Goal: Find specific page/section: Find specific page/section

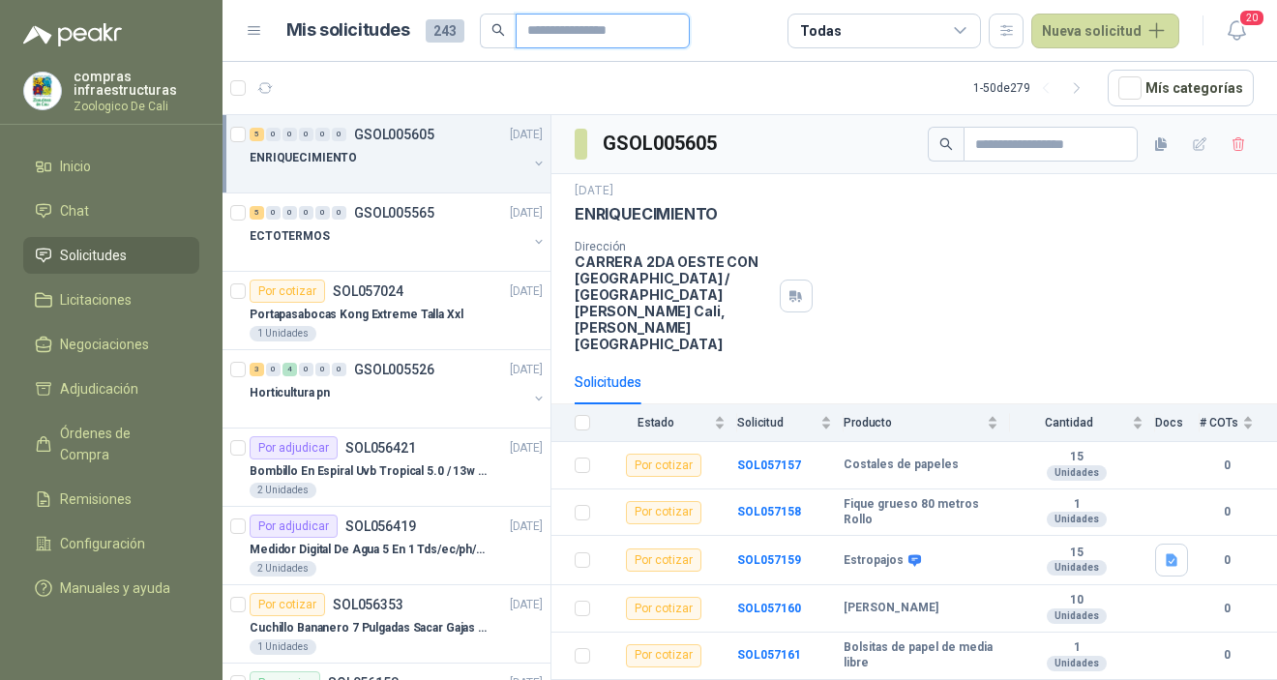
click at [577, 40] on input "text" at bounding box center [594, 31] width 135 height 33
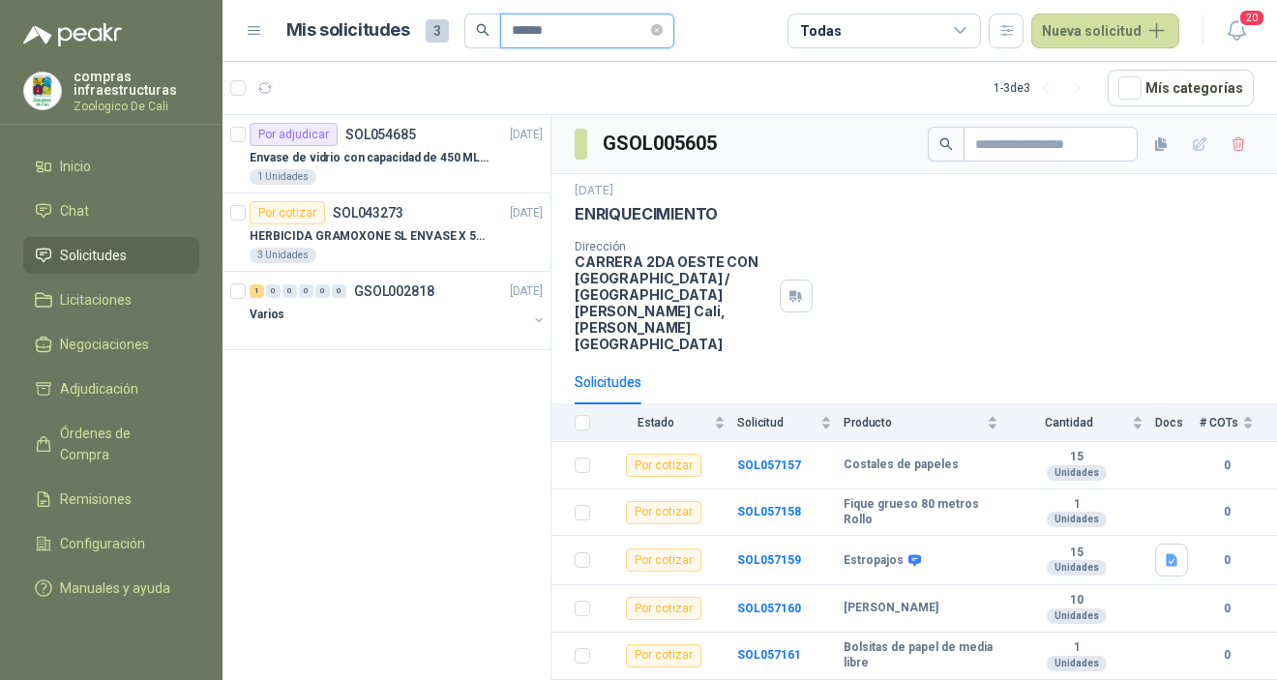
type input "******"
click at [403, 159] on p "Envase de vidrio con capacidad de 450 ML – 9X8X8 CM Caja x 12 unidades" at bounding box center [370, 158] width 241 height 18
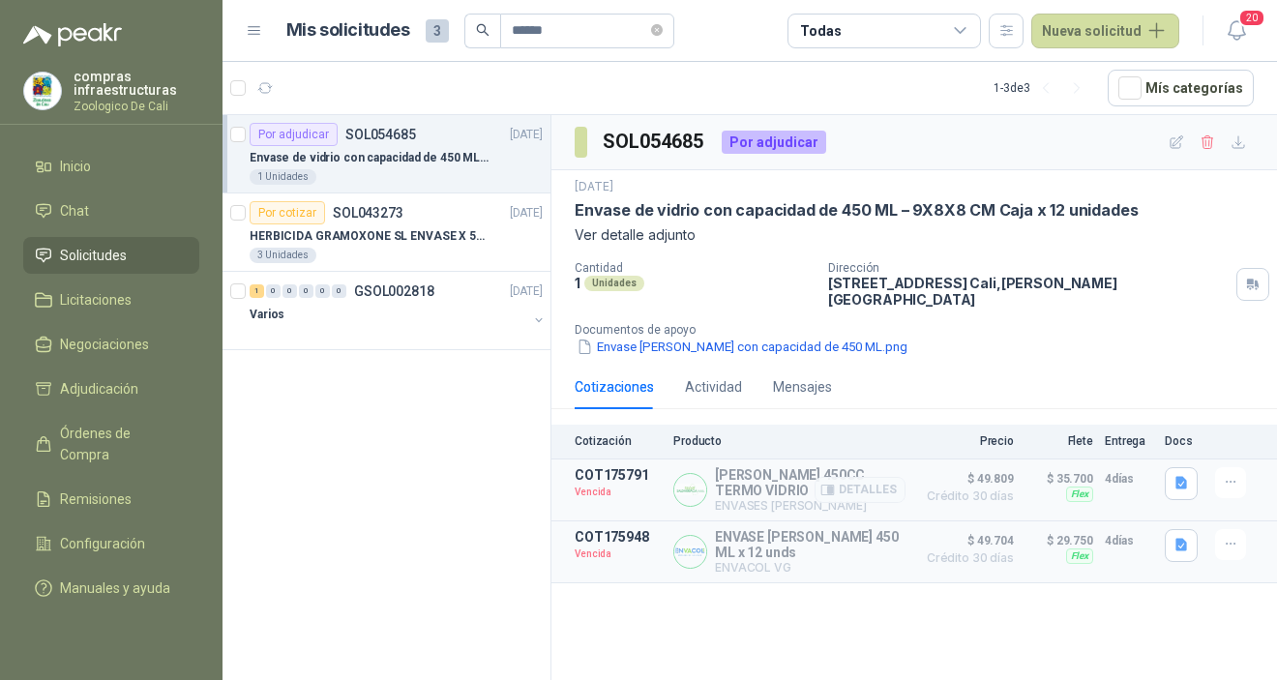
click at [621, 483] on p "Vencida" at bounding box center [618, 492] width 87 height 19
drag, startPoint x: 612, startPoint y: 471, endPoint x: 622, endPoint y: 480, distance: 13.8
click at [613, 483] on p "Vencida" at bounding box center [618, 492] width 87 height 19
drag, startPoint x: 630, startPoint y: 480, endPoint x: 586, endPoint y: 463, distance: 46.9
click at [586, 467] on div "COT175791 Vencida" at bounding box center [618, 489] width 87 height 45
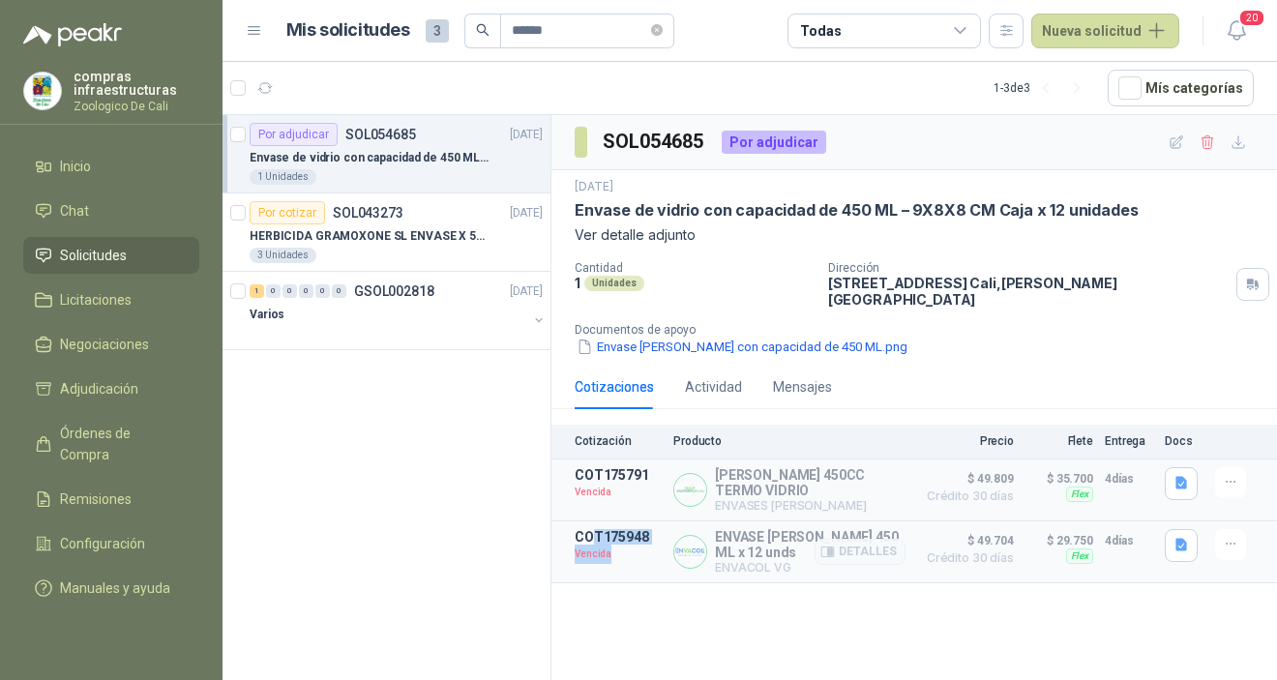
drag, startPoint x: 625, startPoint y: 527, endPoint x: 587, endPoint y: 505, distance: 43.8
click at [587, 522] on article "COT175948 Vencida ENVASE [PERSON_NAME] 450 ML x 12 unds ENVACOL VG Detalles $ 4…" at bounding box center [915, 553] width 726 height 62
drag, startPoint x: 623, startPoint y: 476, endPoint x: 575, endPoint y: 452, distance: 54.1
click at [576, 460] on article "COT175791 Vencida [PERSON_NAME] 450CC TERMO VIDRIO ENVASES [PERSON_NAME] Detall…" at bounding box center [915, 491] width 726 height 62
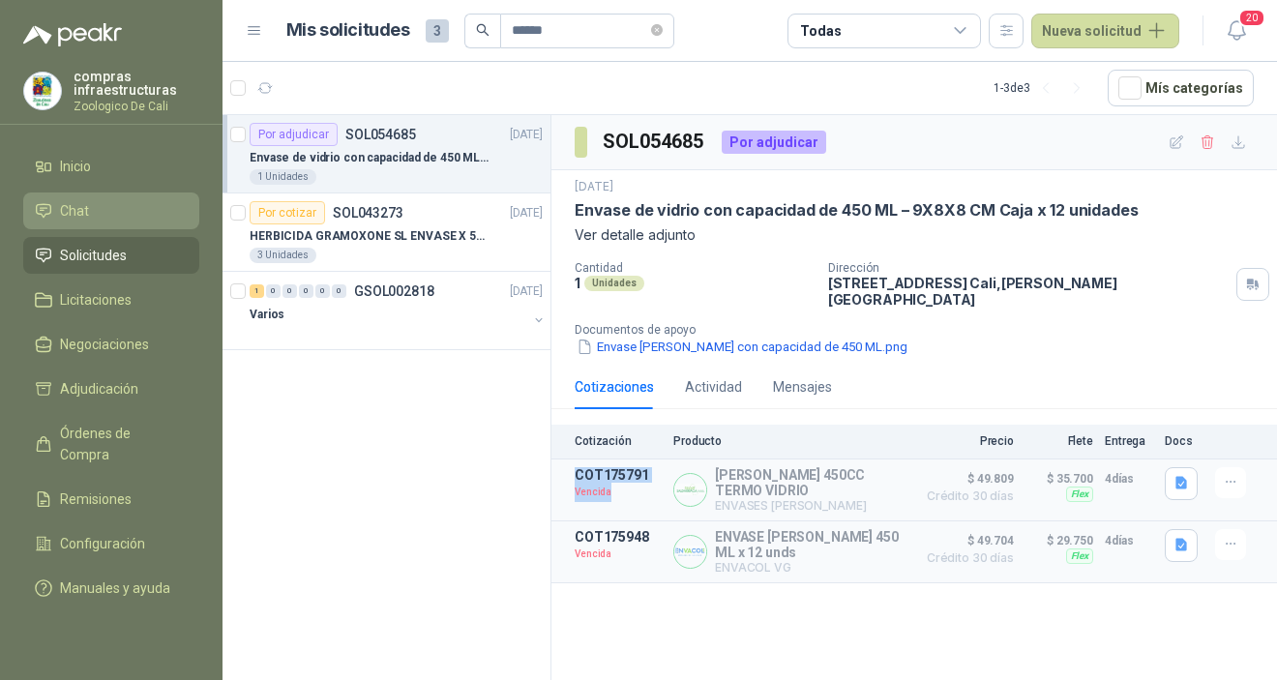
click at [143, 200] on li "Chat" at bounding box center [111, 210] width 153 height 21
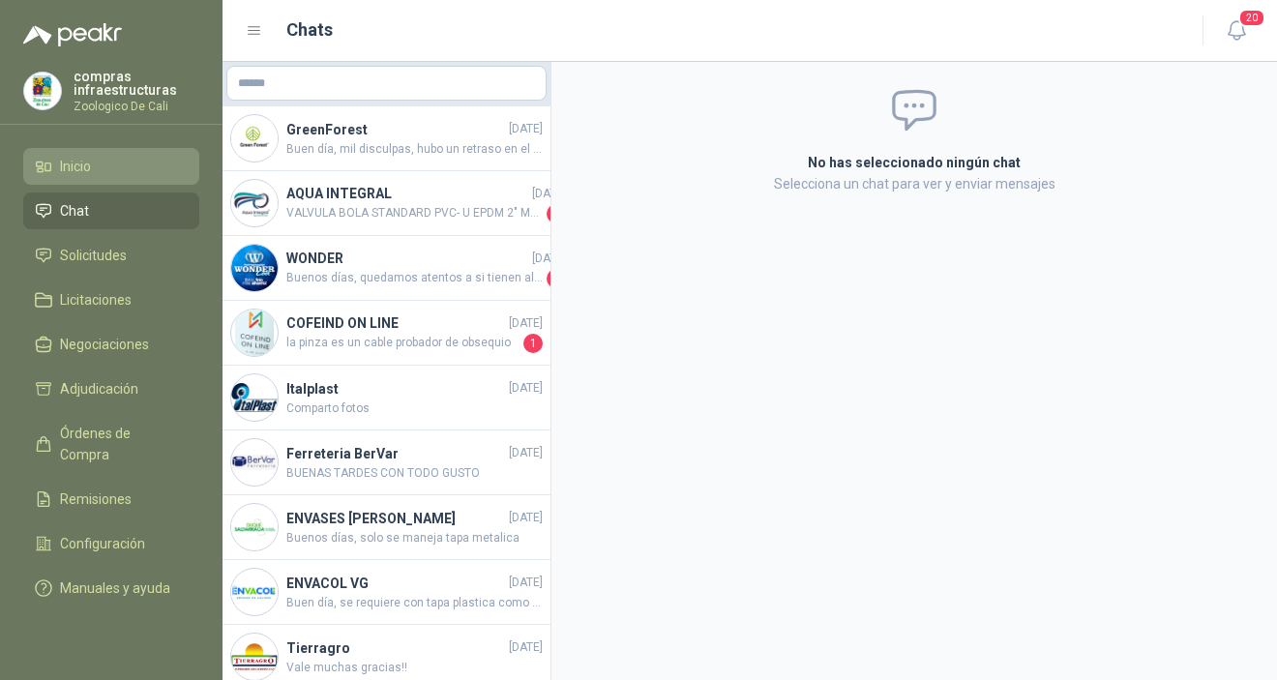
click at [105, 171] on li "Inicio" at bounding box center [111, 166] width 153 height 21
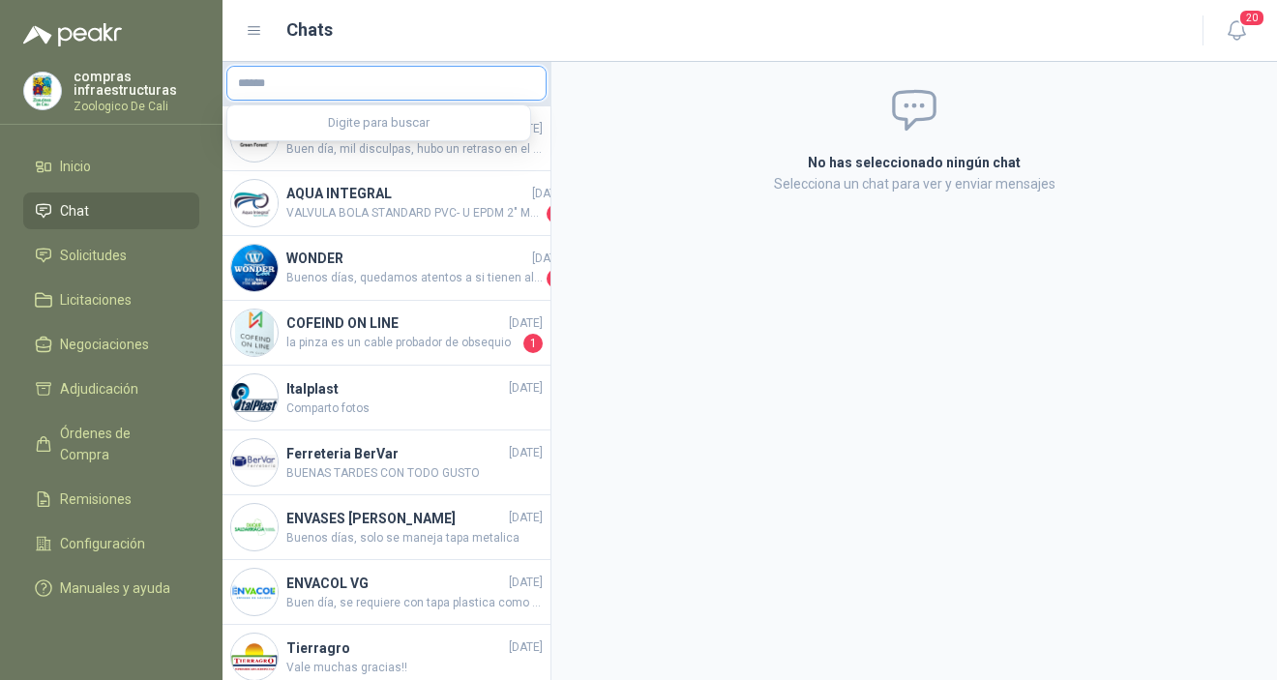
click at [326, 88] on input "text" at bounding box center [386, 83] width 318 height 33
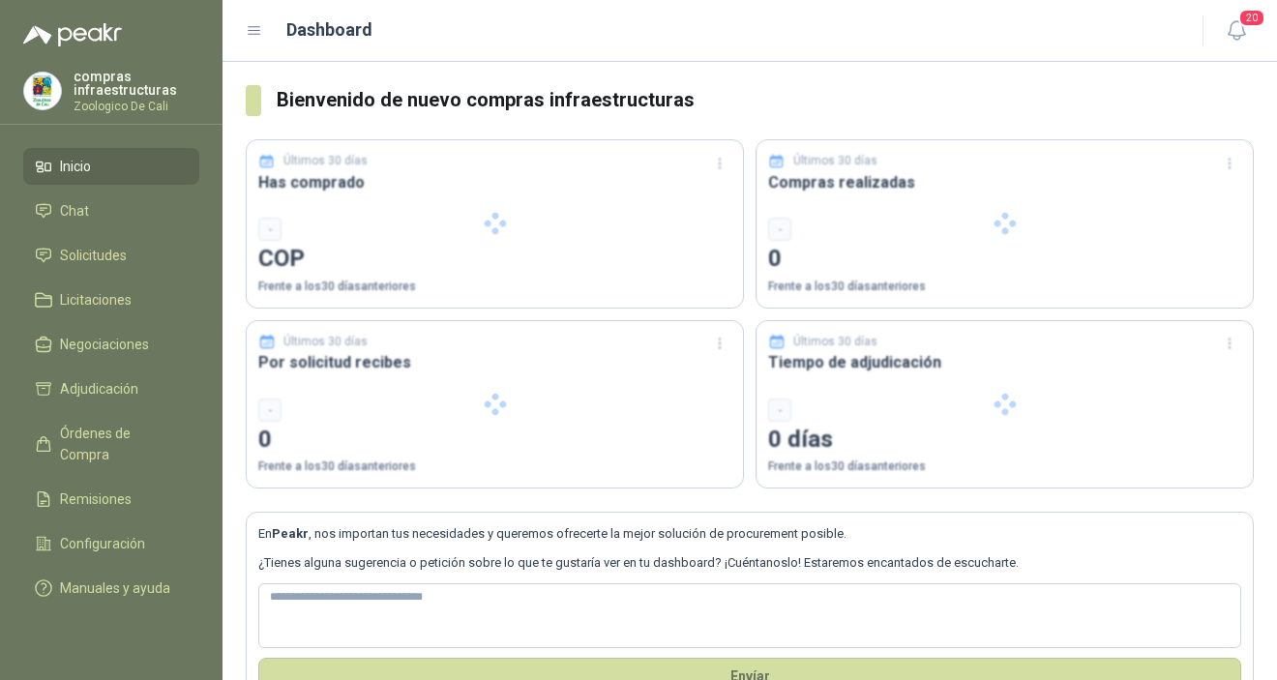
click at [119, 161] on li "Inicio" at bounding box center [111, 166] width 153 height 21
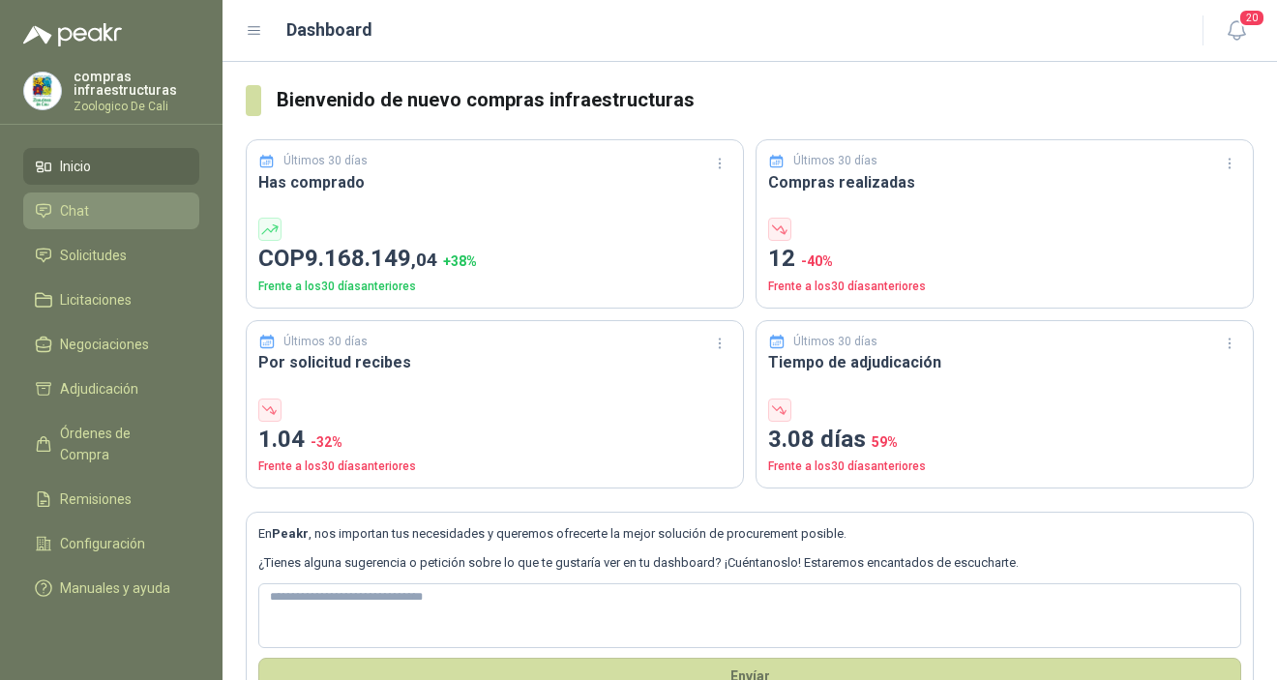
click at [113, 204] on li "Chat" at bounding box center [111, 210] width 153 height 21
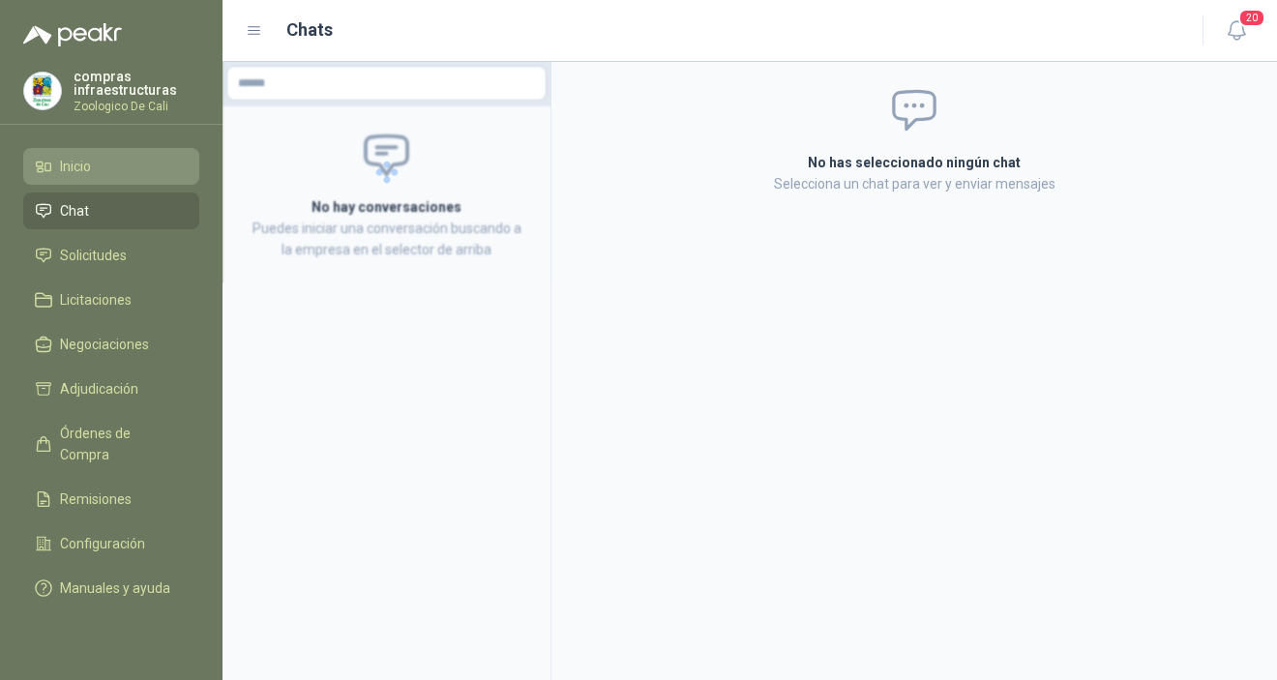
click at [131, 172] on li "Inicio" at bounding box center [111, 166] width 153 height 21
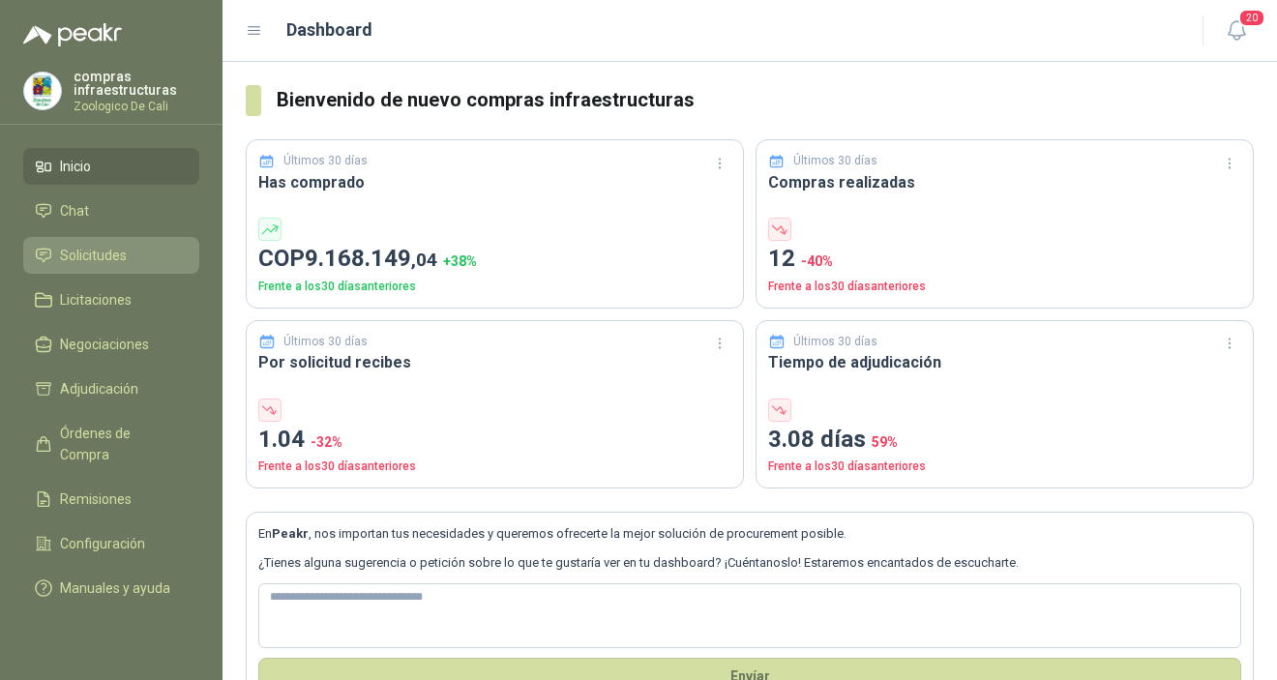
click at [111, 261] on span "Solicitudes" at bounding box center [93, 255] width 67 height 21
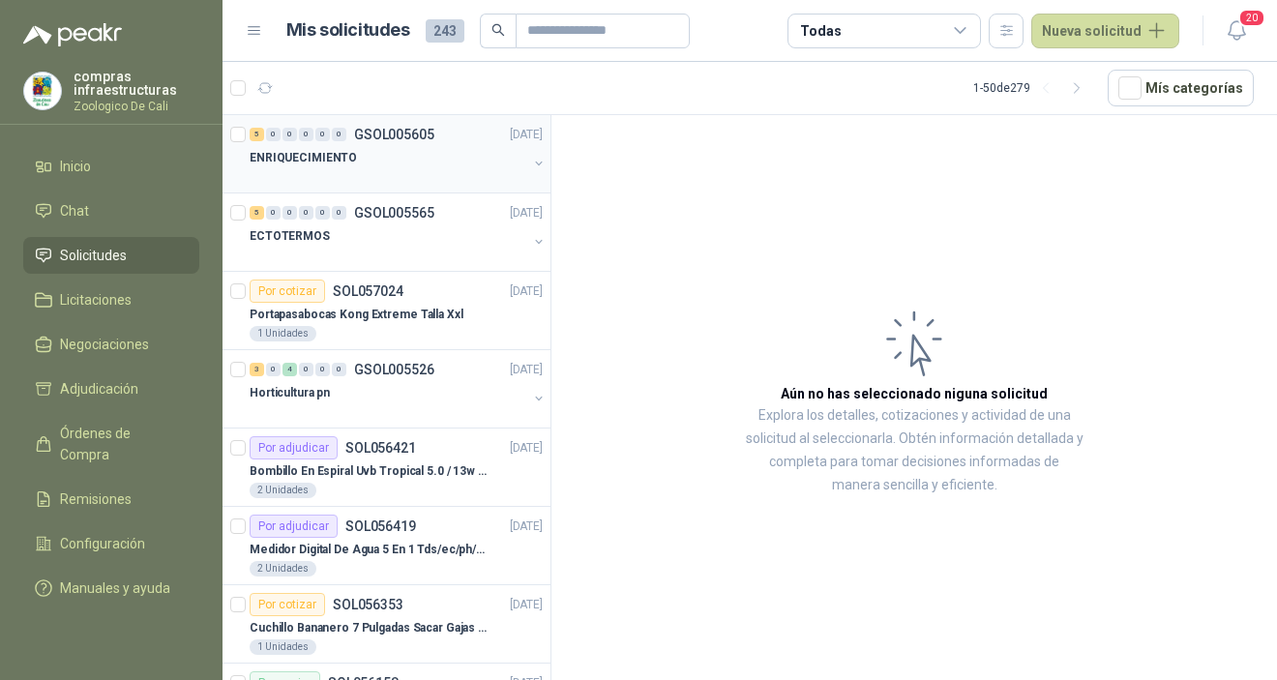
click at [375, 170] on div at bounding box center [389, 176] width 278 height 15
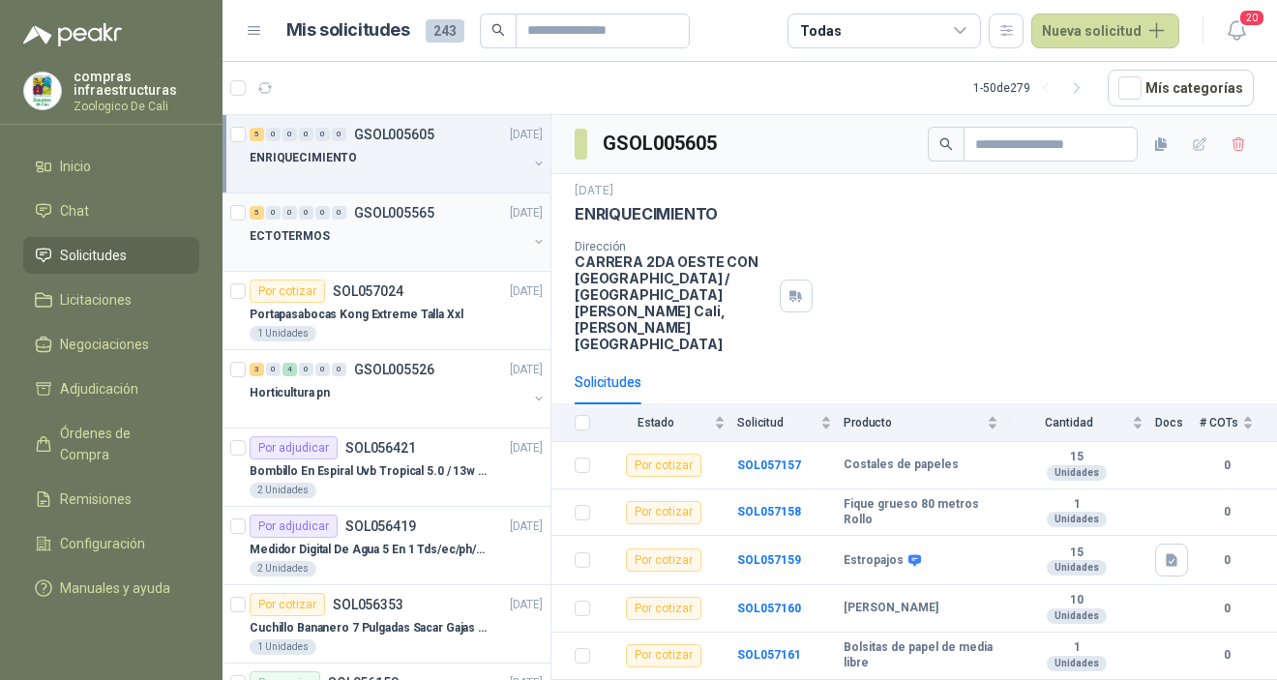
click at [383, 246] on div "ECTOTERMOS" at bounding box center [389, 235] width 278 height 23
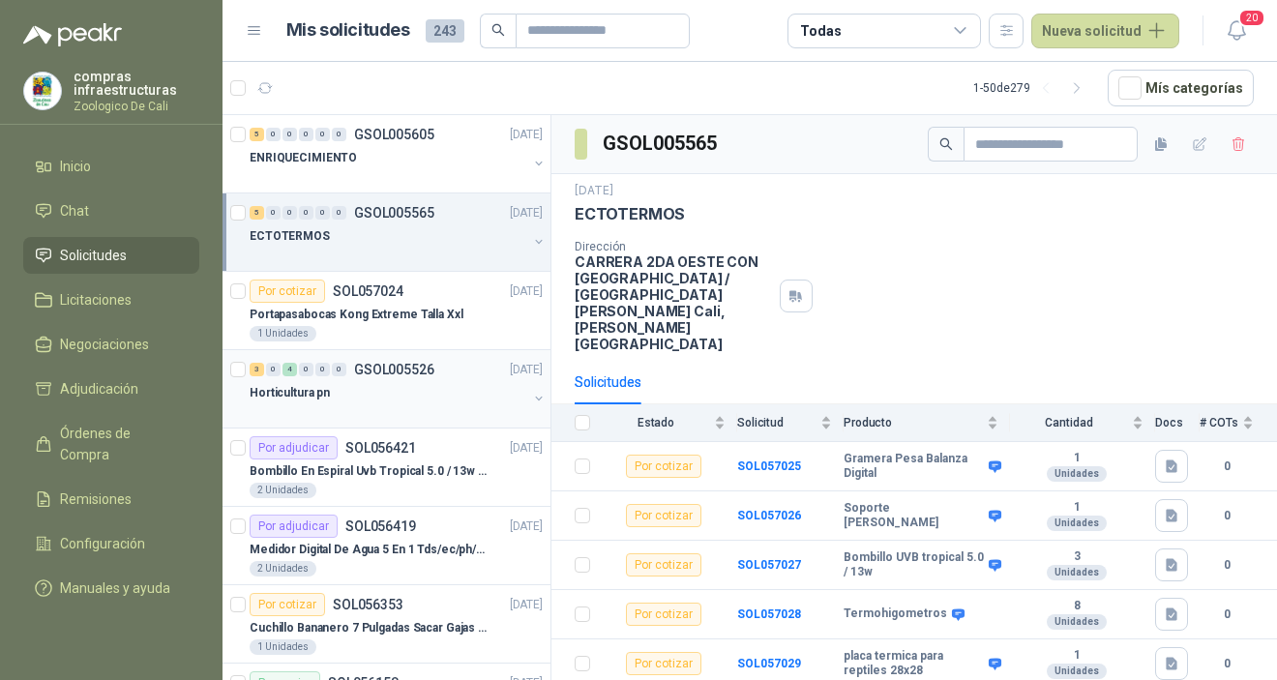
click at [382, 392] on div "Horticultura pn" at bounding box center [389, 392] width 278 height 23
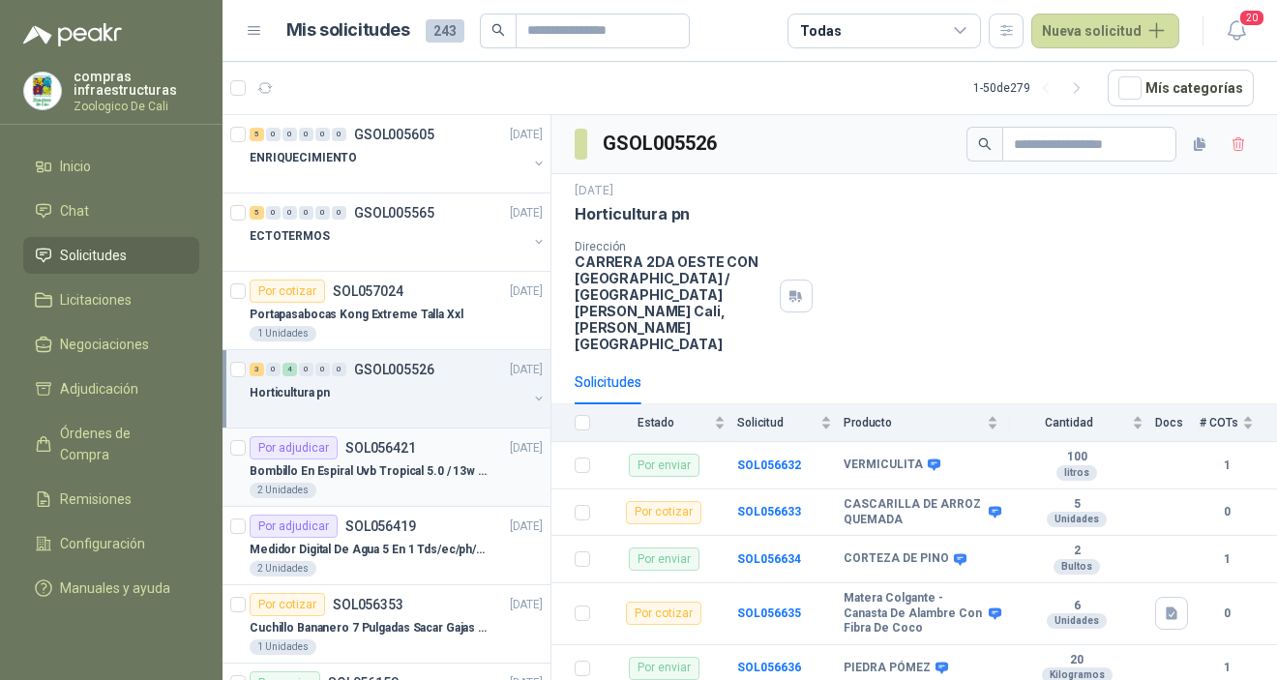
click at [394, 477] on p "Bombillo En Espiral Uvb Tropical 5.0 / 13w Reptiles (ectotermos)" at bounding box center [370, 472] width 241 height 18
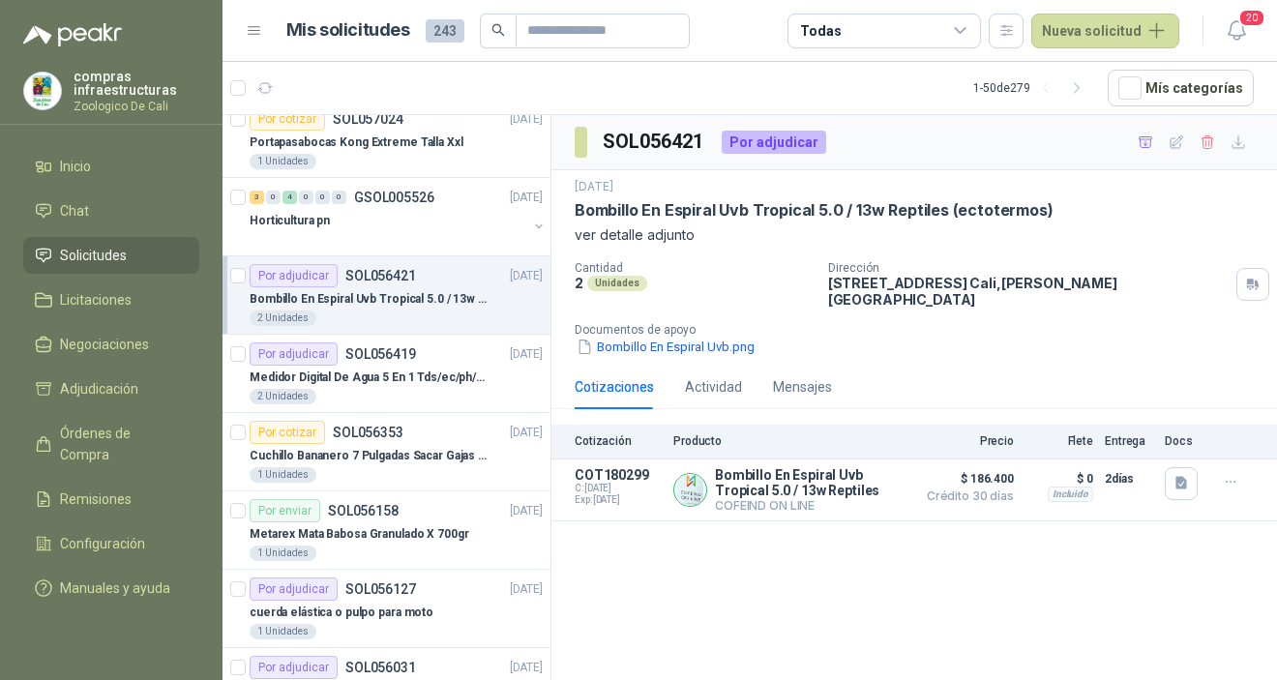
scroll to position [215, 0]
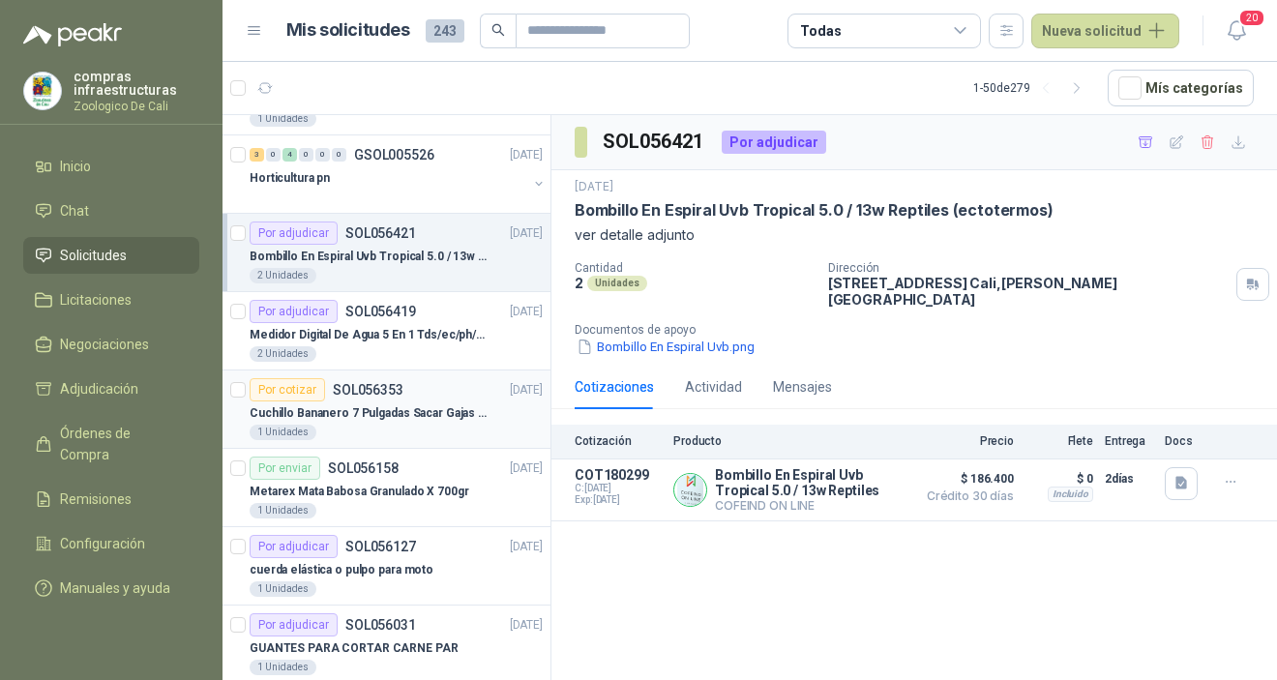
click at [403, 423] on div "Cuchillo Bananero 7 Pulgadas Sacar Gajas O Deshoje O Desman" at bounding box center [396, 413] width 293 height 23
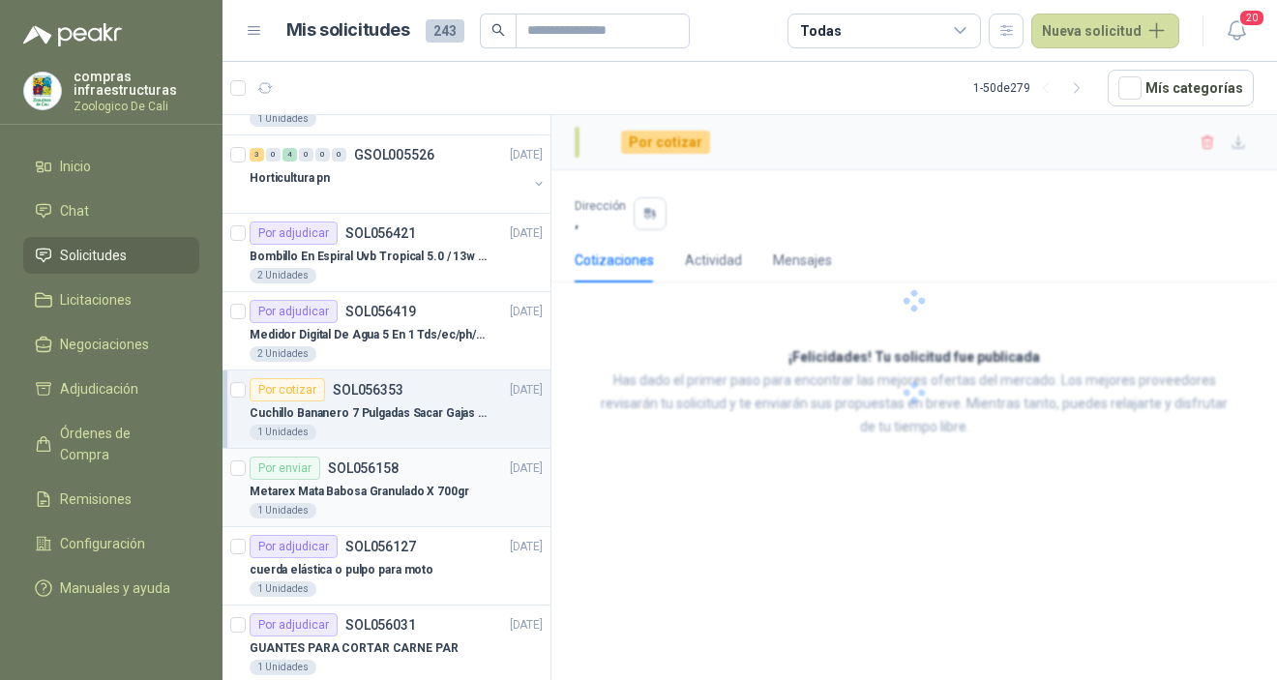
click at [402, 495] on p "Metarex Mata Babosa Granulado X 700gr" at bounding box center [360, 492] width 220 height 18
